Goal: Task Accomplishment & Management: Manage account settings

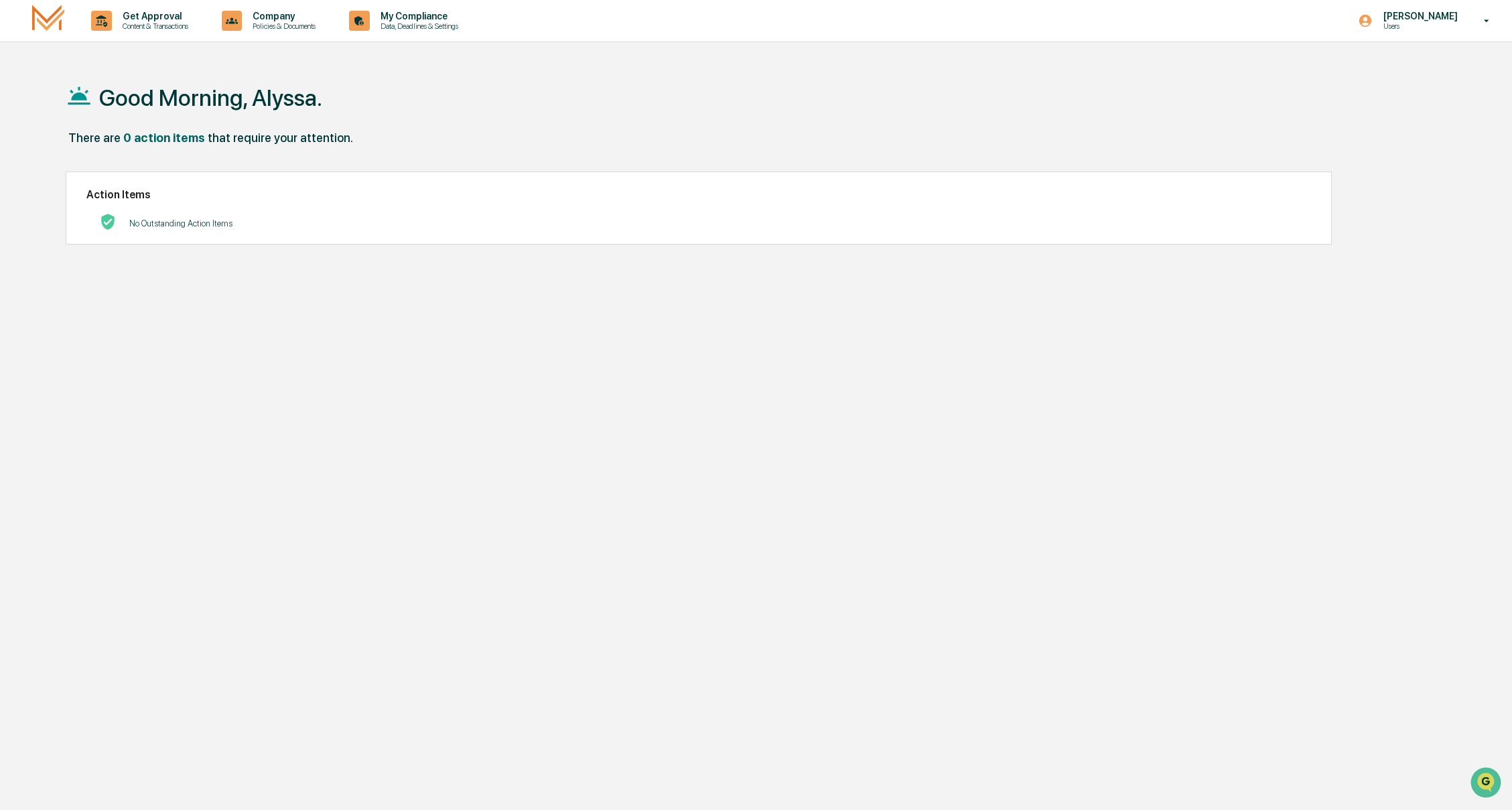
click at [501, 220] on div "No Outstanding Action Items" at bounding box center [699, 224] width 1225 height 28
click at [187, 11] on p "Get Approval" at bounding box center [153, 17] width 83 height 11
click at [270, 20] on div at bounding box center [756, 405] width 1512 height 810
click at [303, 21] on p "Company" at bounding box center [282, 17] width 80 height 11
click at [423, 31] on div at bounding box center [756, 405] width 1512 height 810
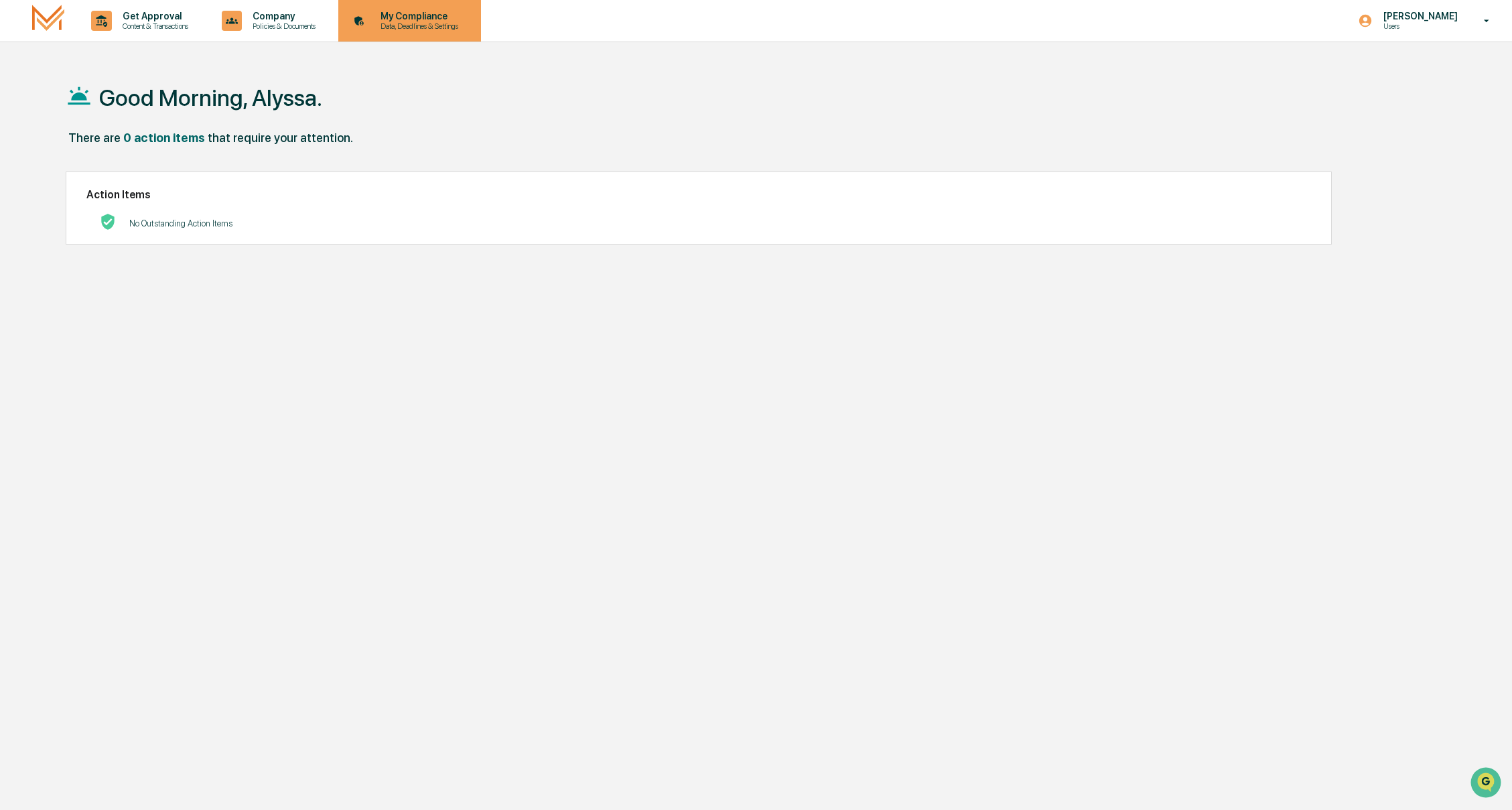
click at [453, 20] on p "My Compliance" at bounding box center [418, 17] width 95 height 11
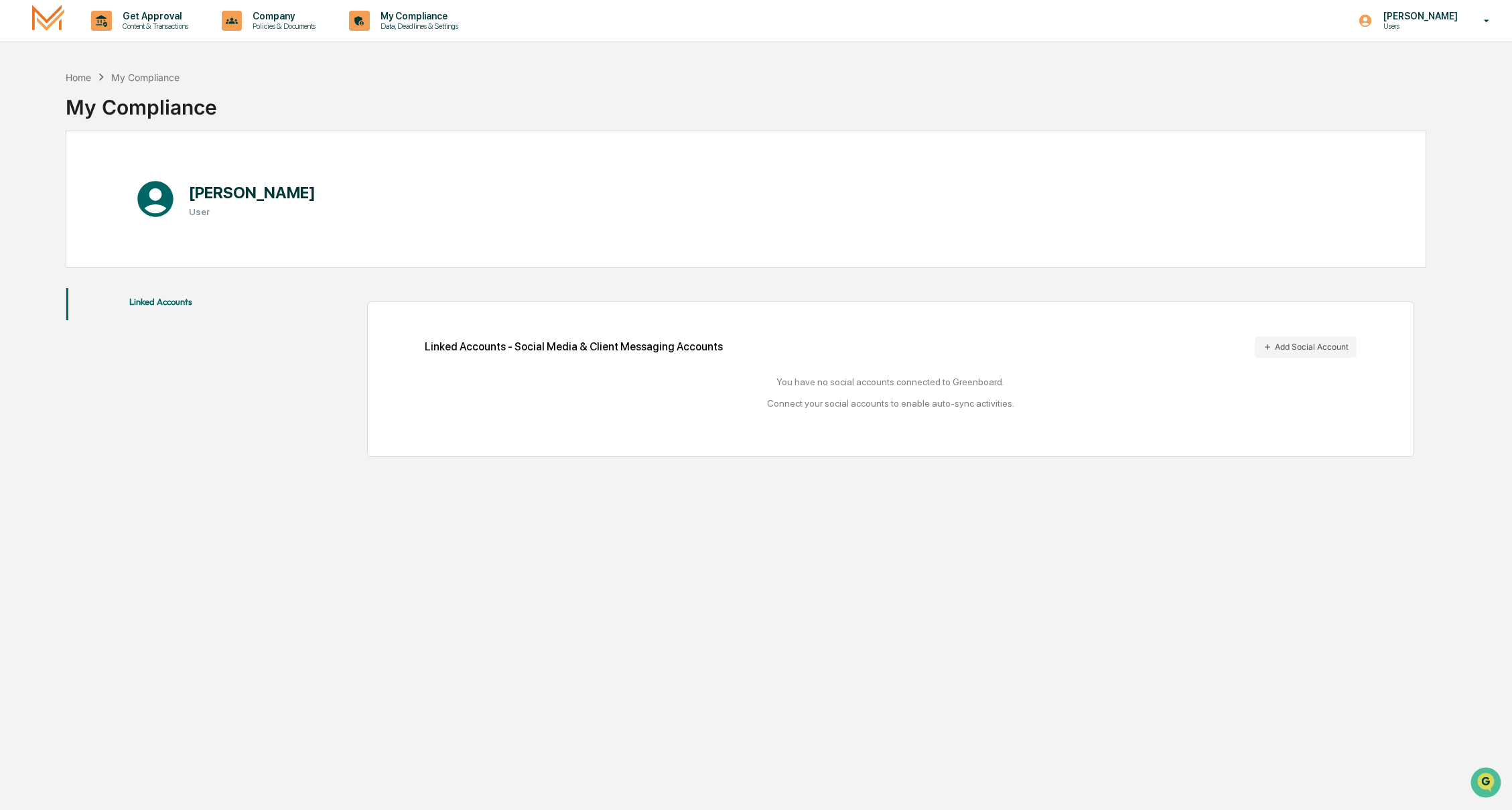
scroll to position [32, 0]
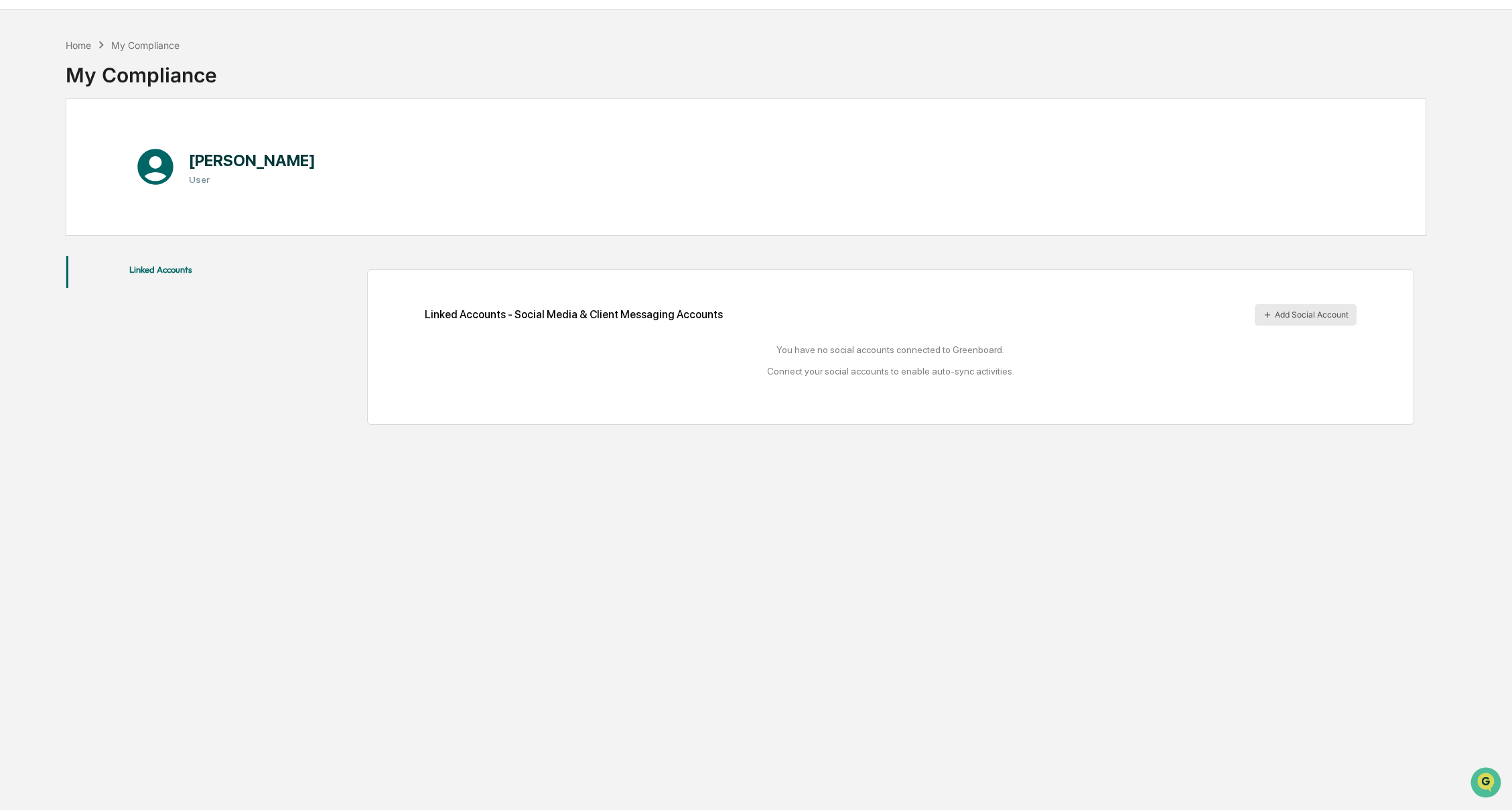
click at [1267, 321] on button "Add Social Account" at bounding box center [1306, 315] width 102 height 21
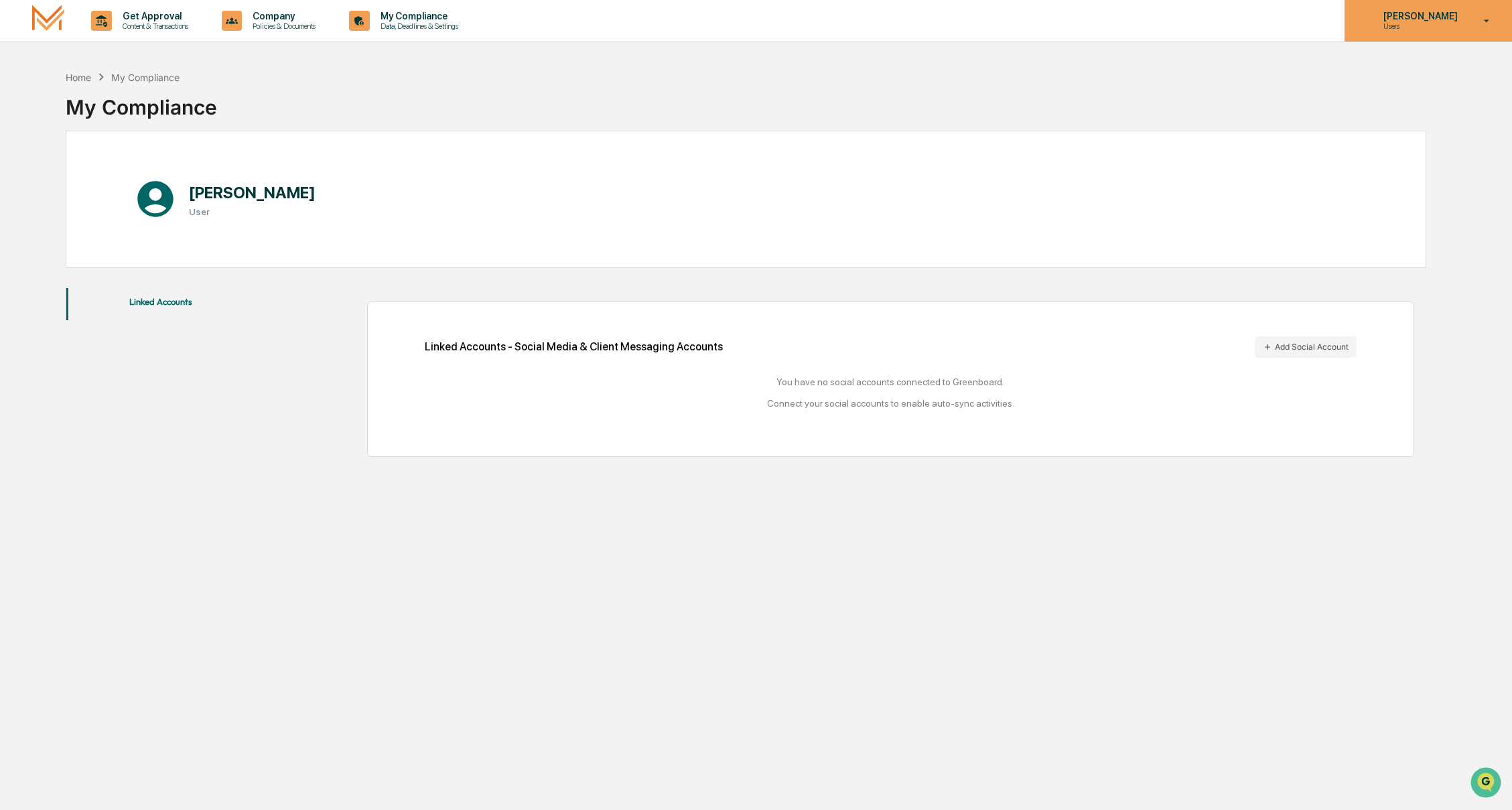
click at [1427, 30] on p "Users" at bounding box center [1419, 26] width 92 height 10
click at [999, 57] on div at bounding box center [756, 405] width 1512 height 810
click at [25, 152] on div "Home My Compliance My Compliance [PERSON_NAME] User Linked Accounts Linked Acco…" at bounding box center [756, 468] width 1512 height 810
